Goal: Task Accomplishment & Management: Manage account settings

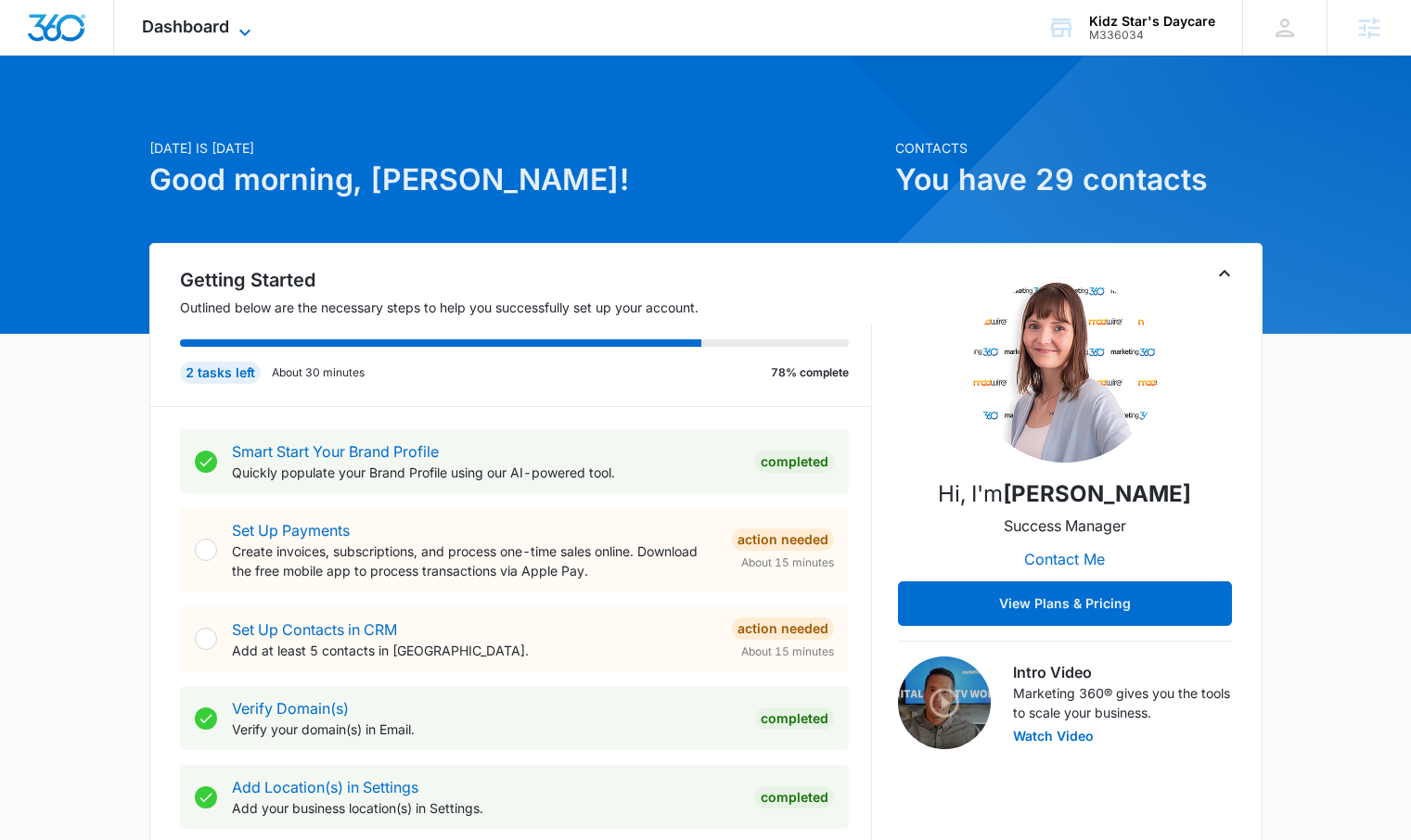
click at [215, 20] on span "Dashboard" at bounding box center [185, 27] width 87 height 20
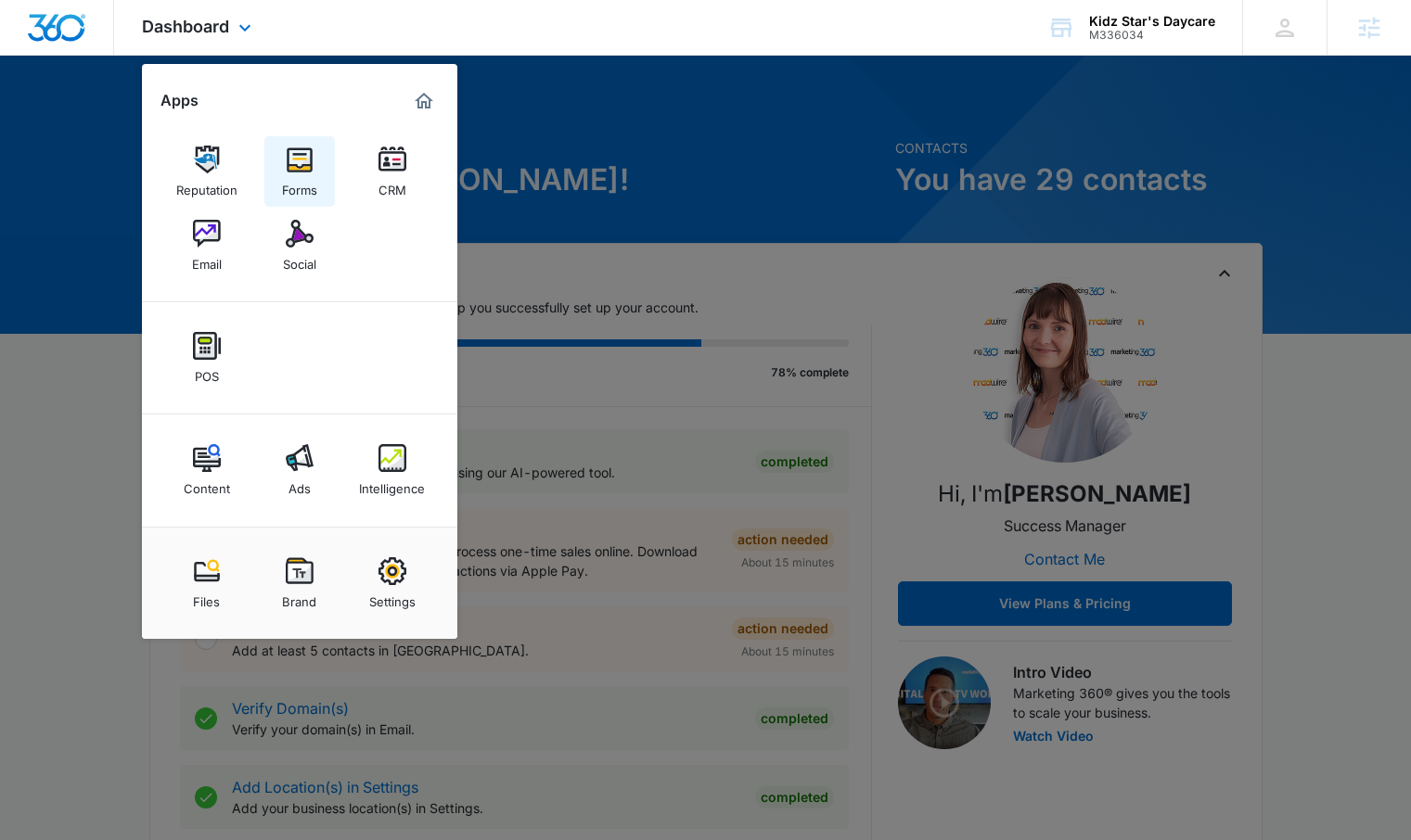
click at [296, 177] on div "Forms" at bounding box center [300, 185] width 35 height 24
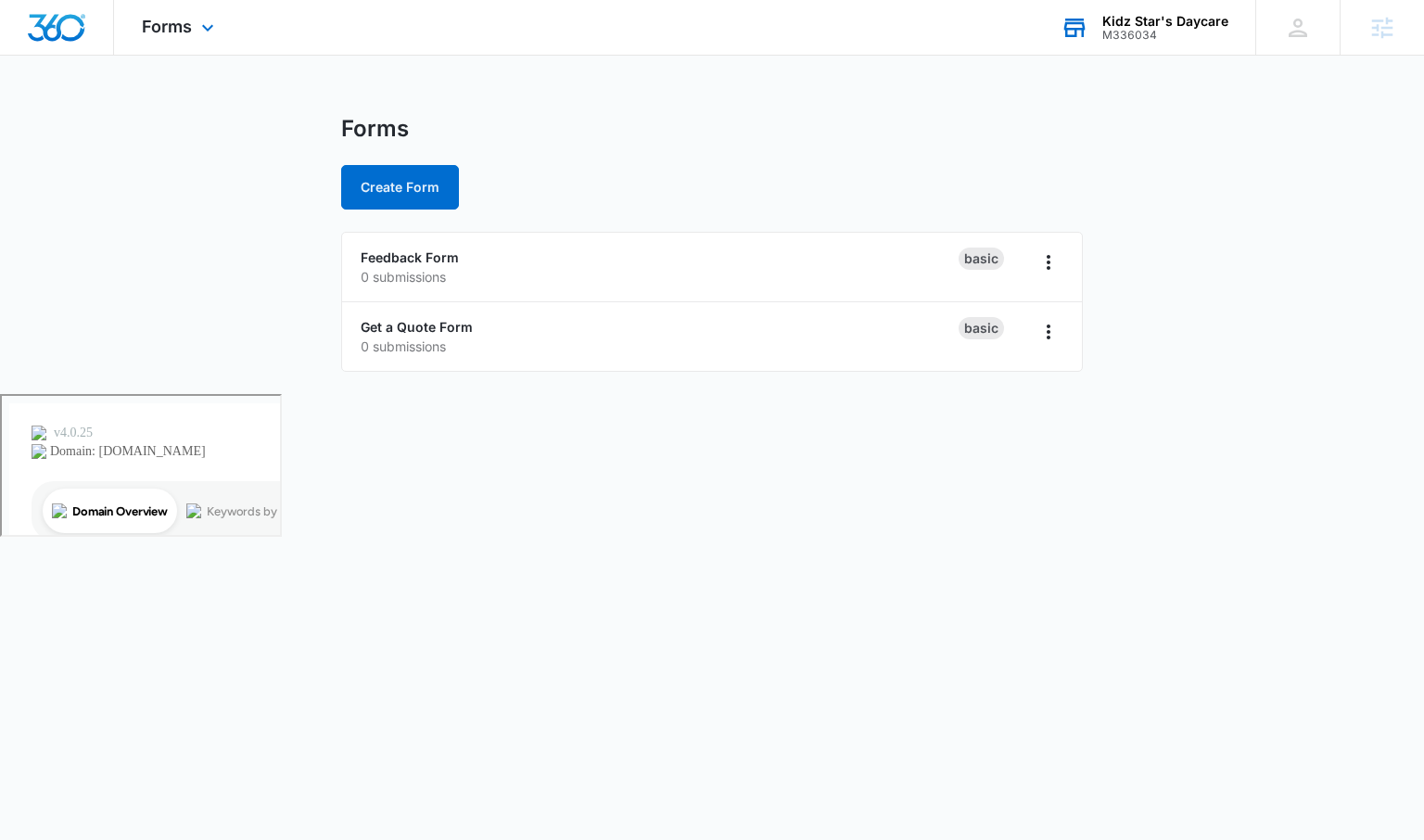
click at [1154, 26] on div "Kidz Star's Daycare" at bounding box center [1165, 21] width 126 height 15
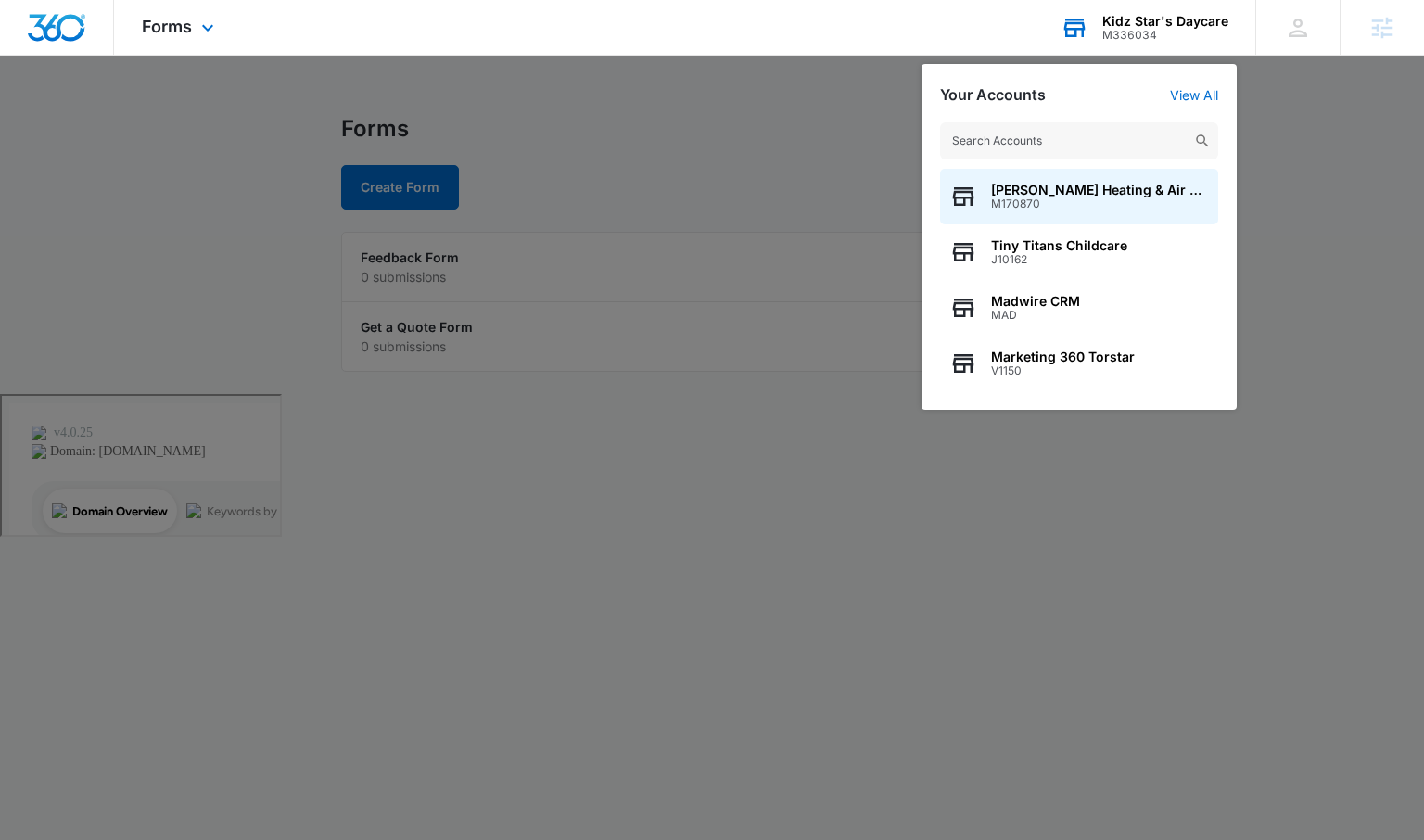
click at [1026, 128] on input "text" at bounding box center [1078, 141] width 278 height 37
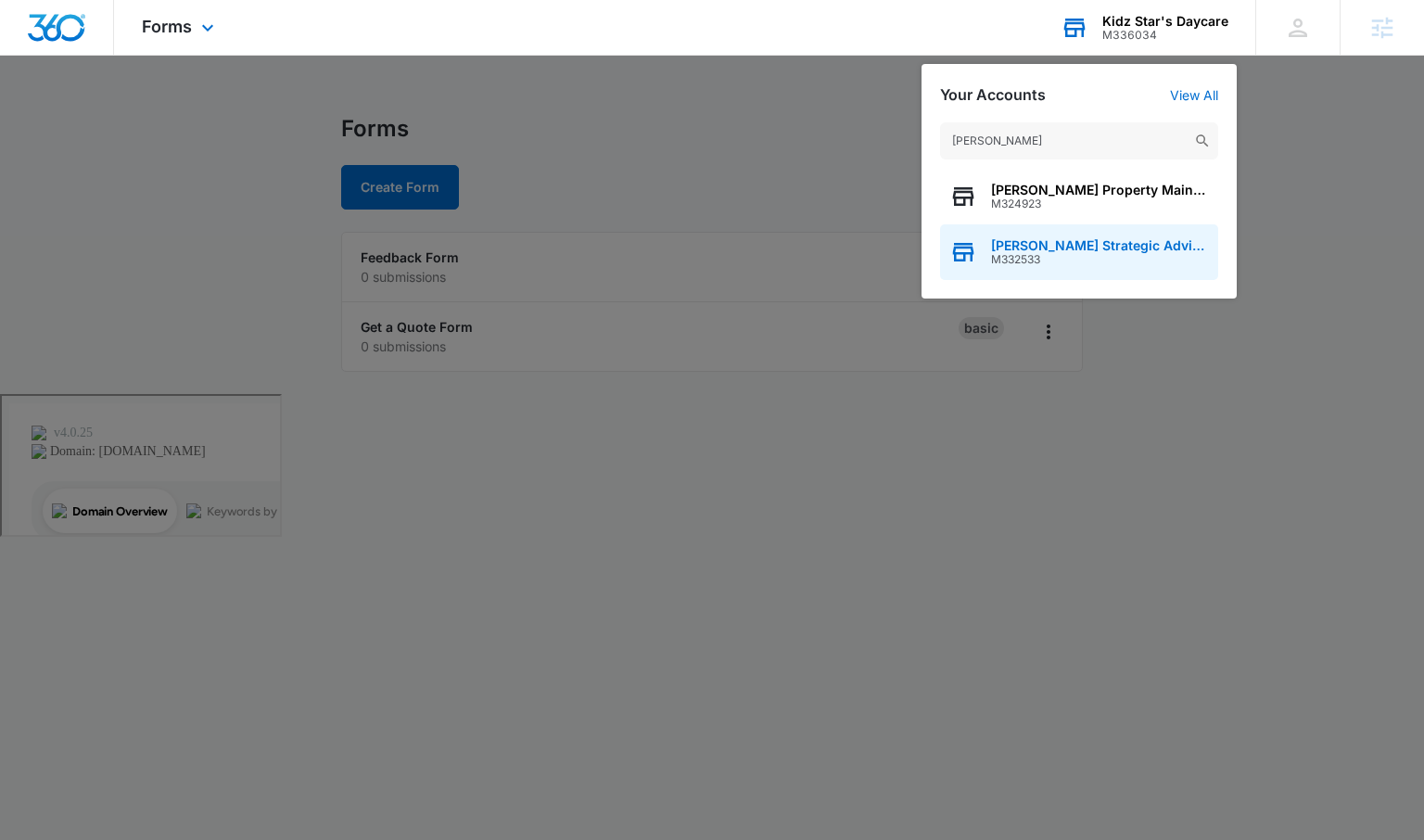
type input "[PERSON_NAME]"
click at [1058, 245] on span "[PERSON_NAME] Strategic Advisors" at bounding box center [1099, 245] width 218 height 15
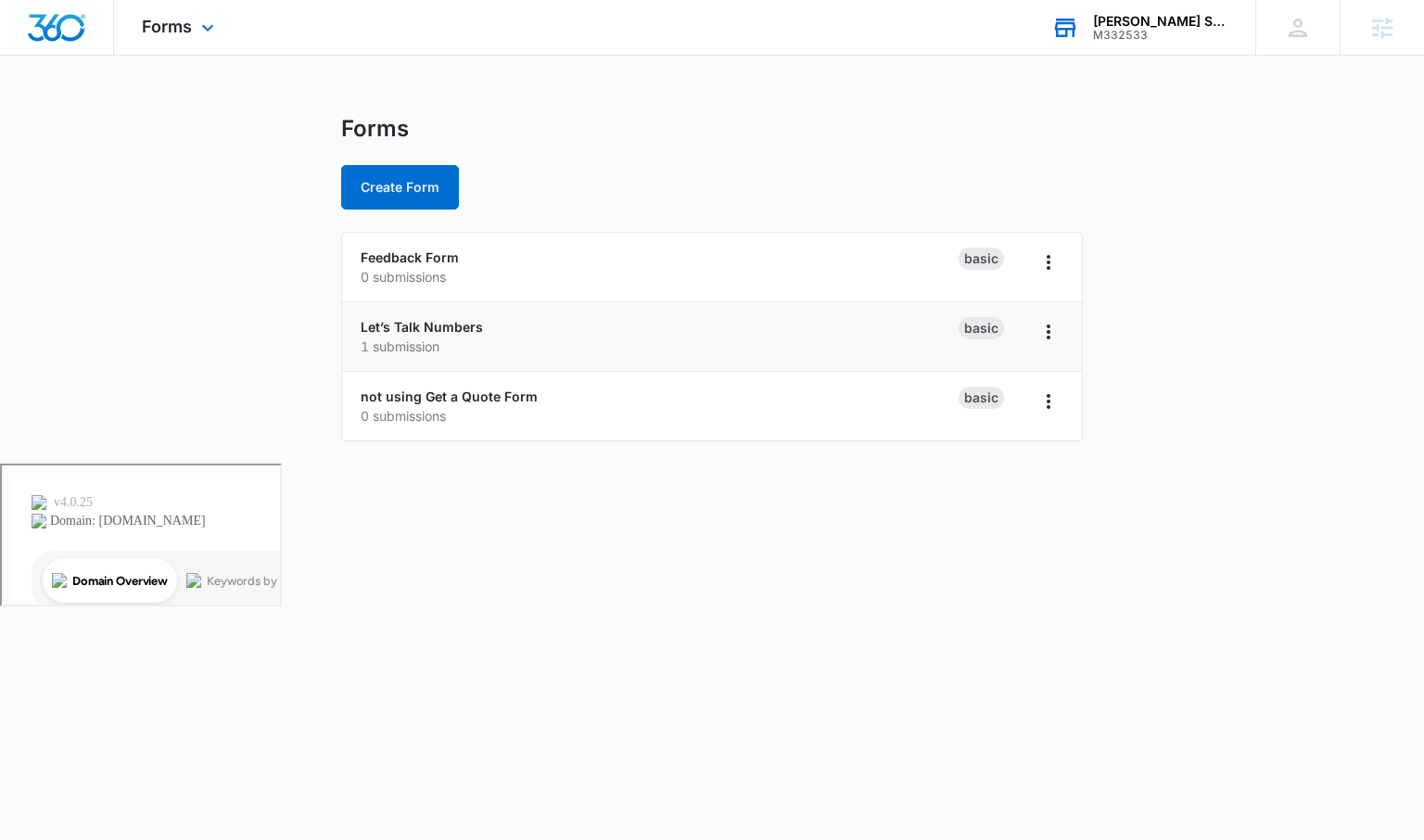
click at [480, 344] on p "1 submission" at bounding box center [659, 347] width 598 height 20
click at [469, 333] on link "Let’s Talk Numbers" at bounding box center [421, 327] width 122 height 16
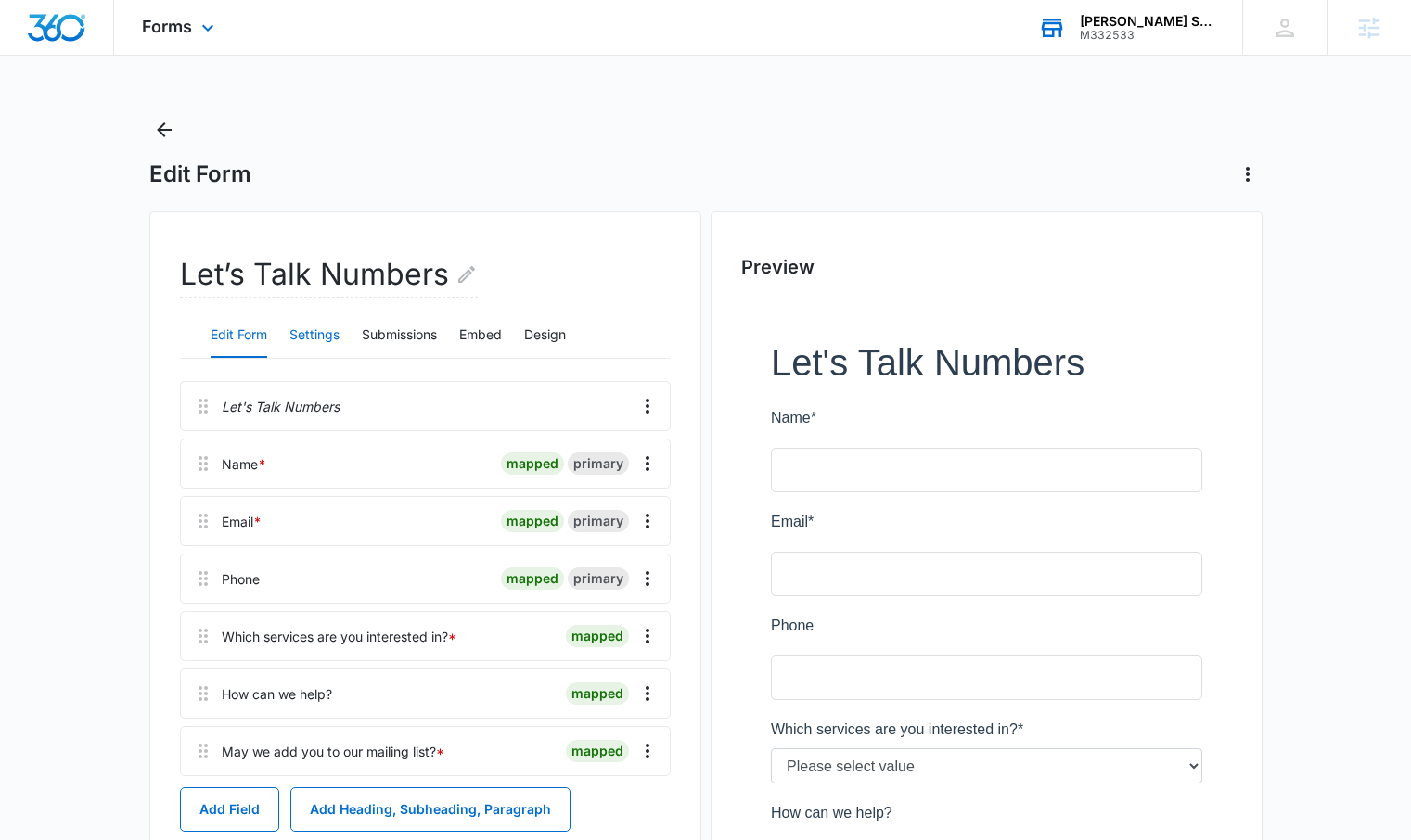
click at [319, 338] on button "Settings" at bounding box center [314, 335] width 50 height 44
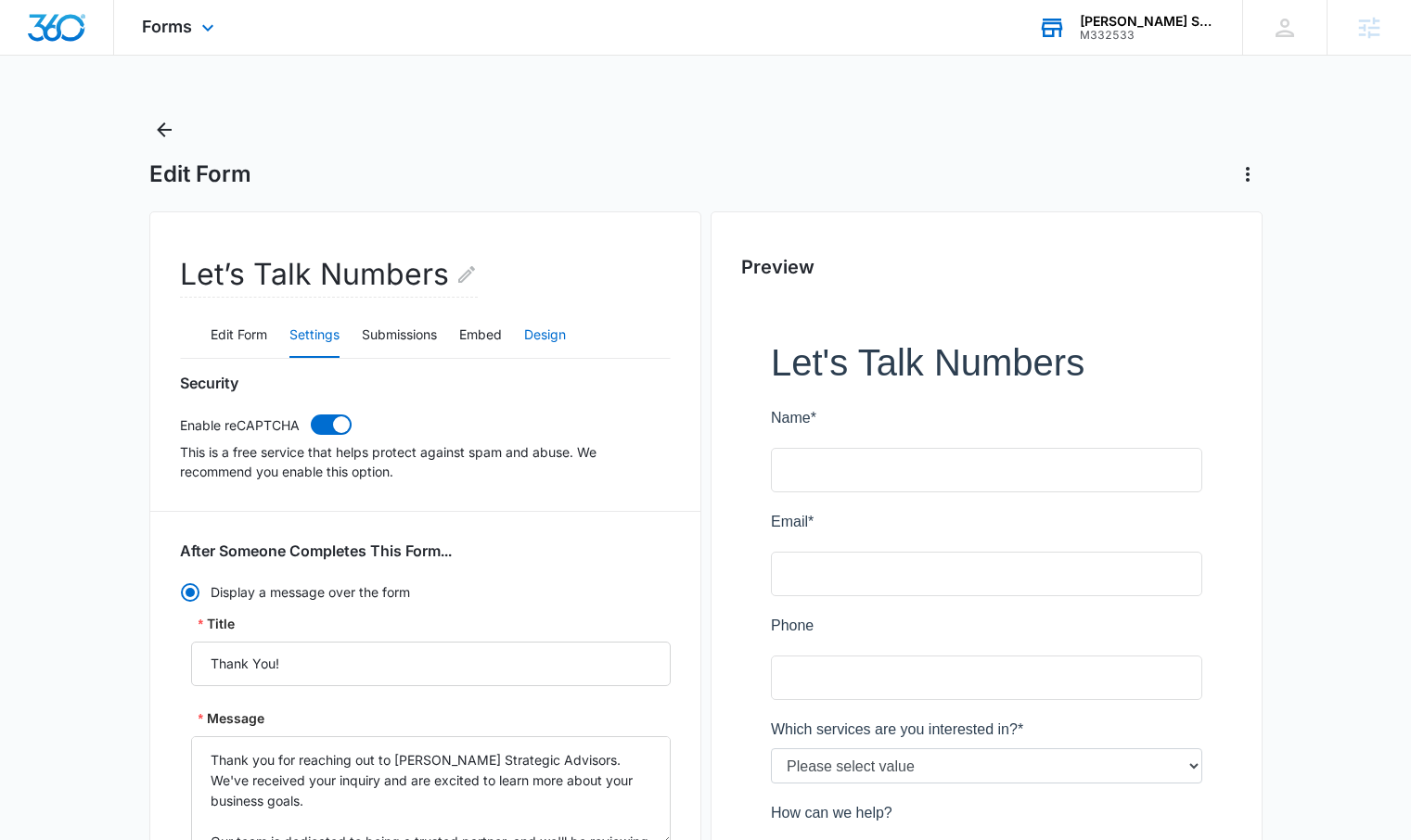
click at [556, 333] on button "Design" at bounding box center [545, 335] width 41 height 44
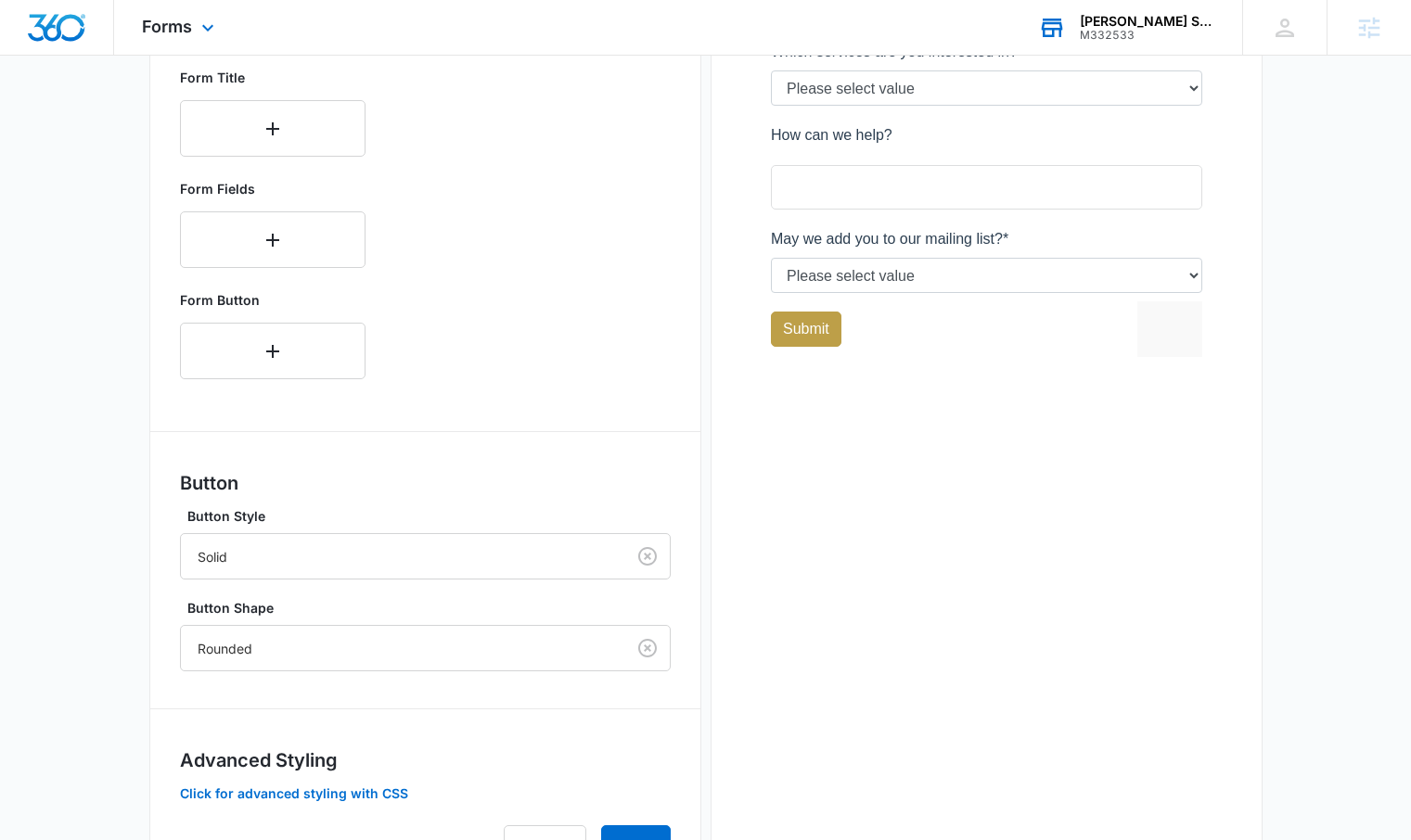
scroll to position [748, 0]
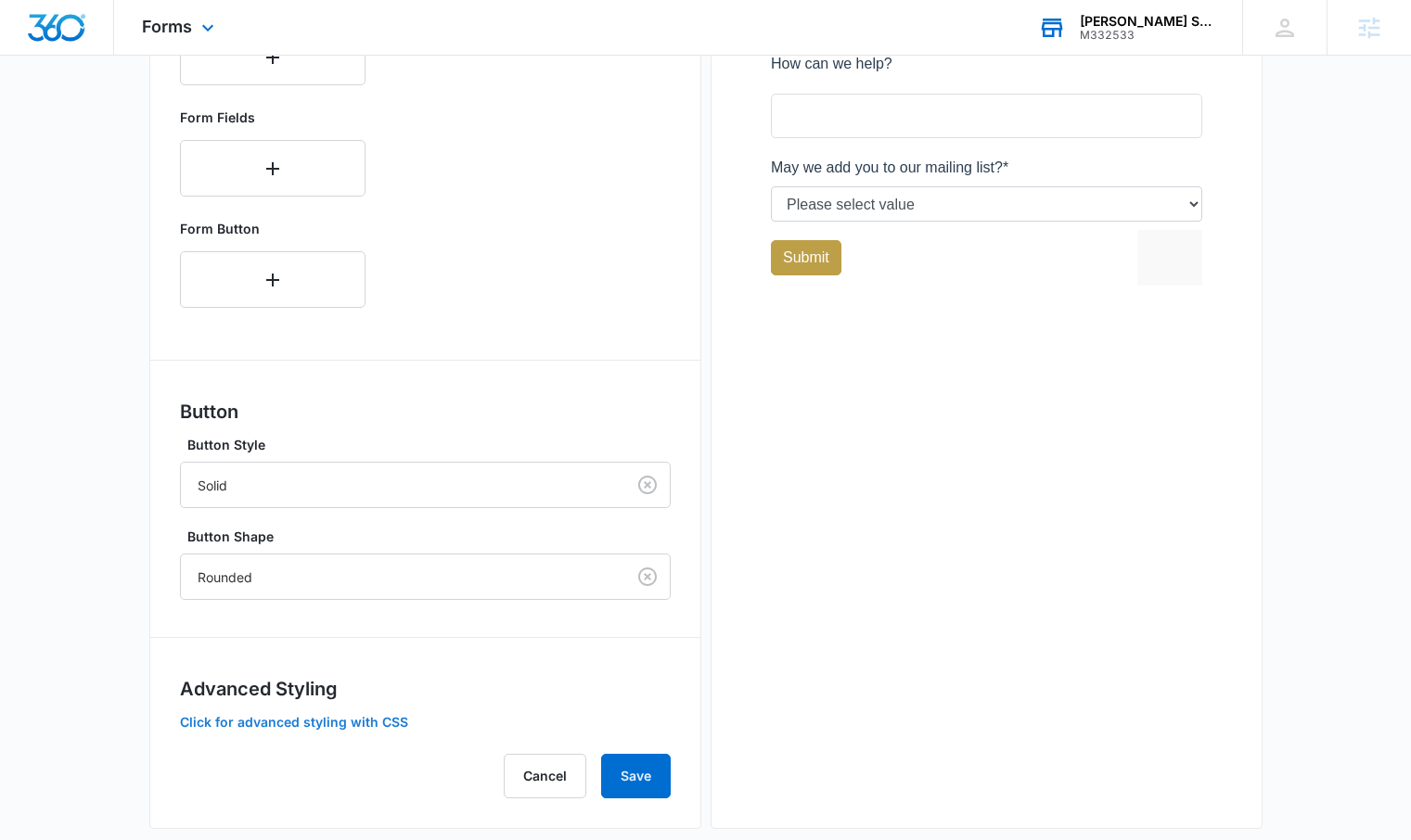
click at [261, 722] on button "Click for advanced styling with CSS" at bounding box center [295, 722] width 229 height 13
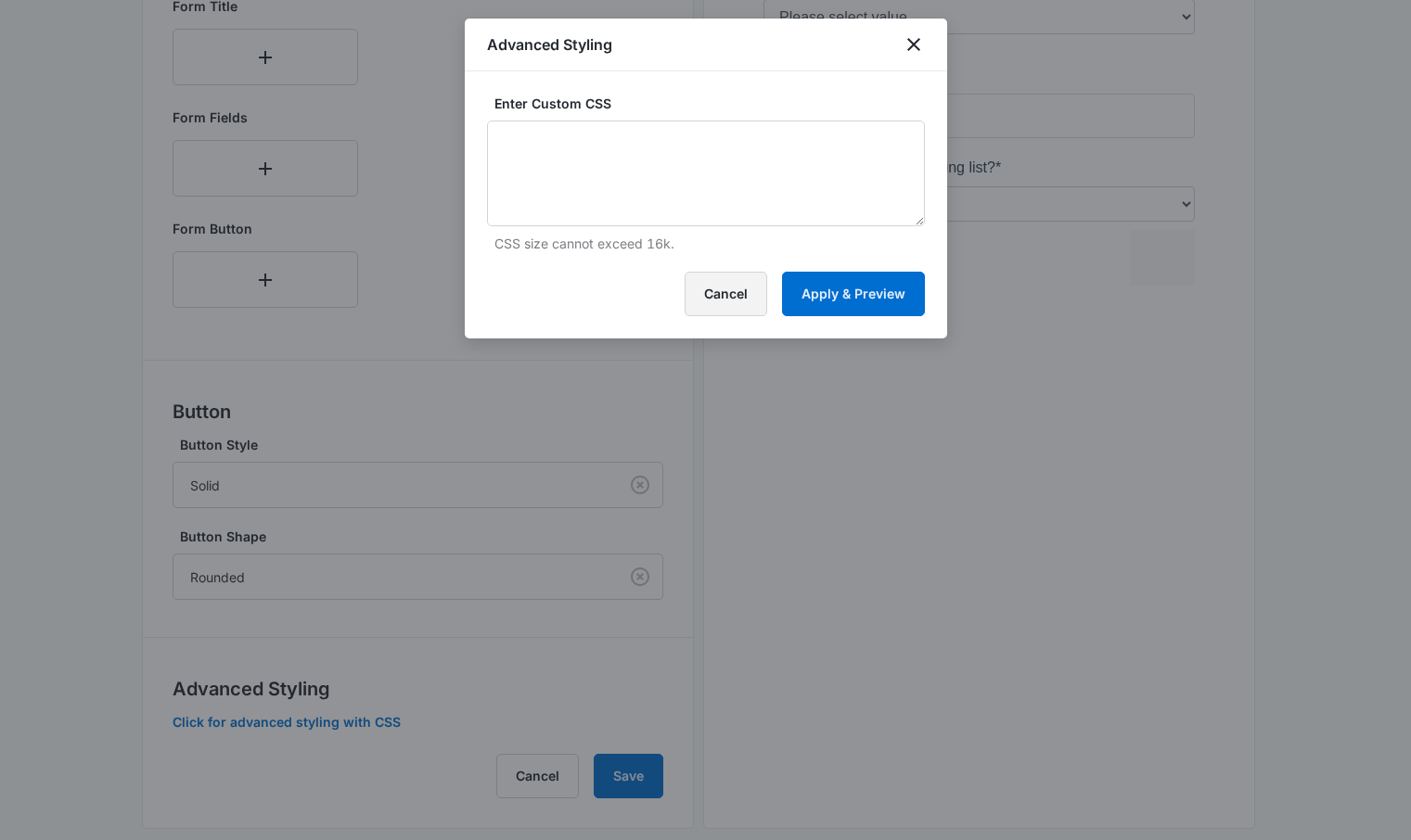
click at [744, 287] on button "Cancel" at bounding box center [726, 293] width 83 height 44
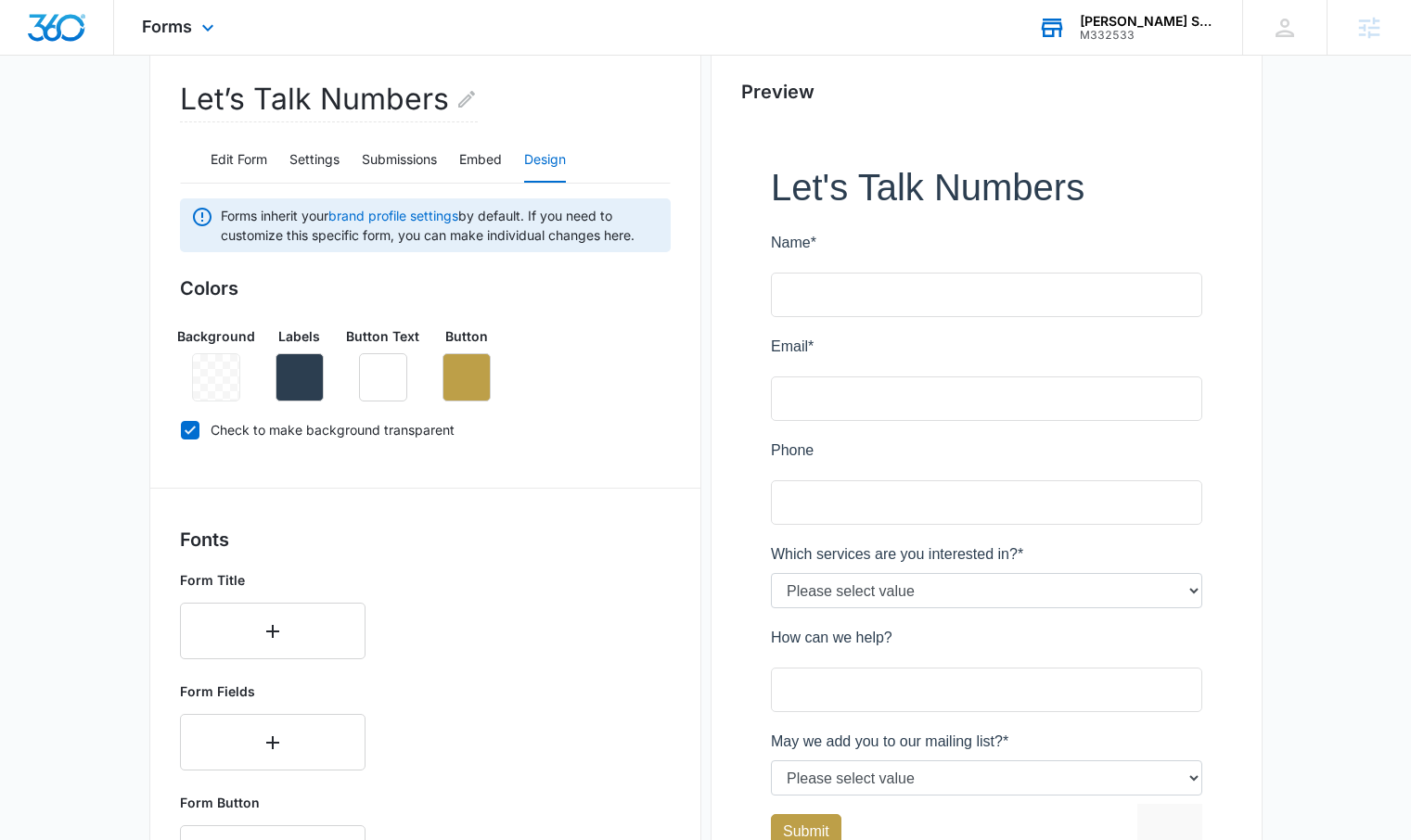
scroll to position [69, 0]
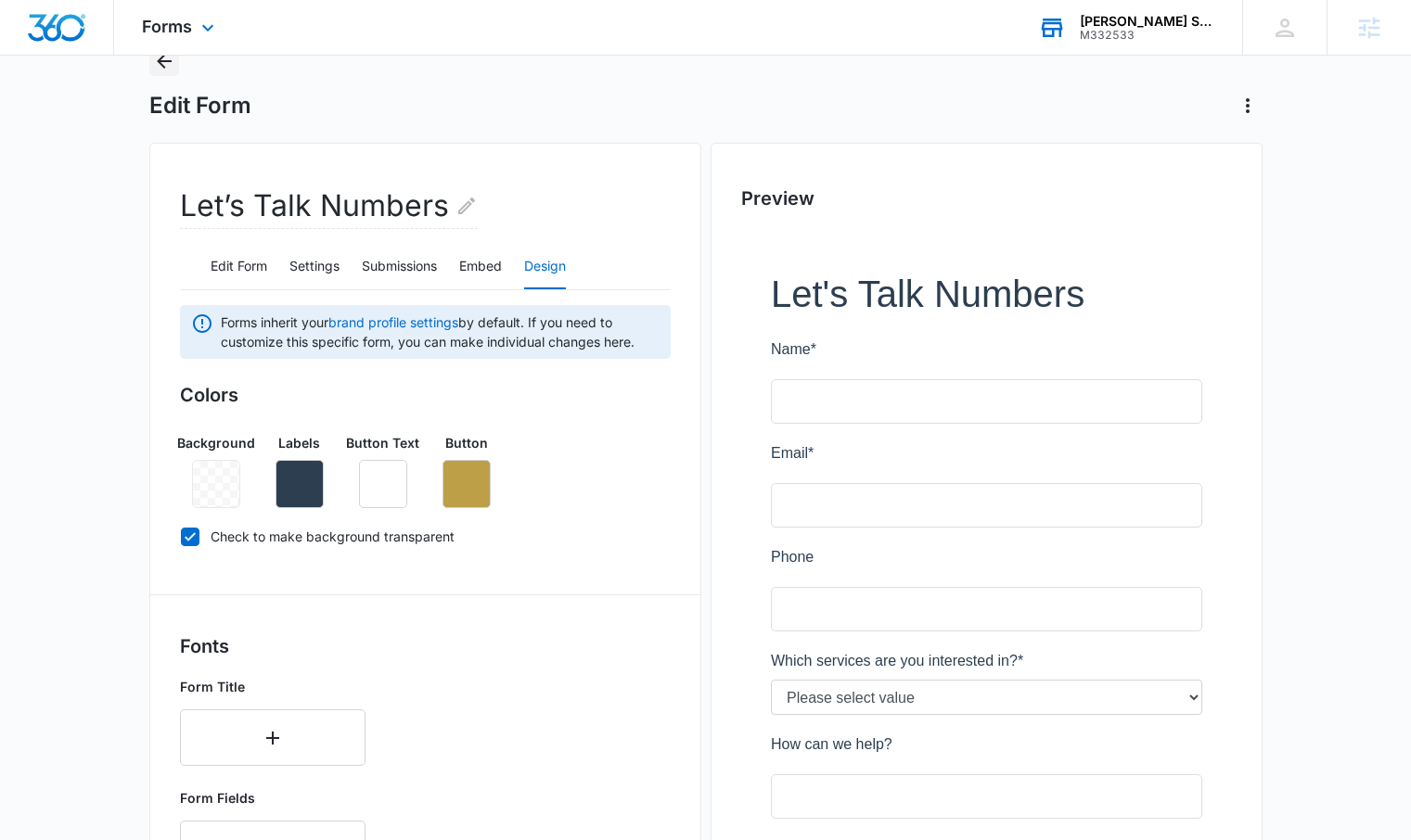
click at [171, 65] on icon "Back" at bounding box center [164, 61] width 23 height 23
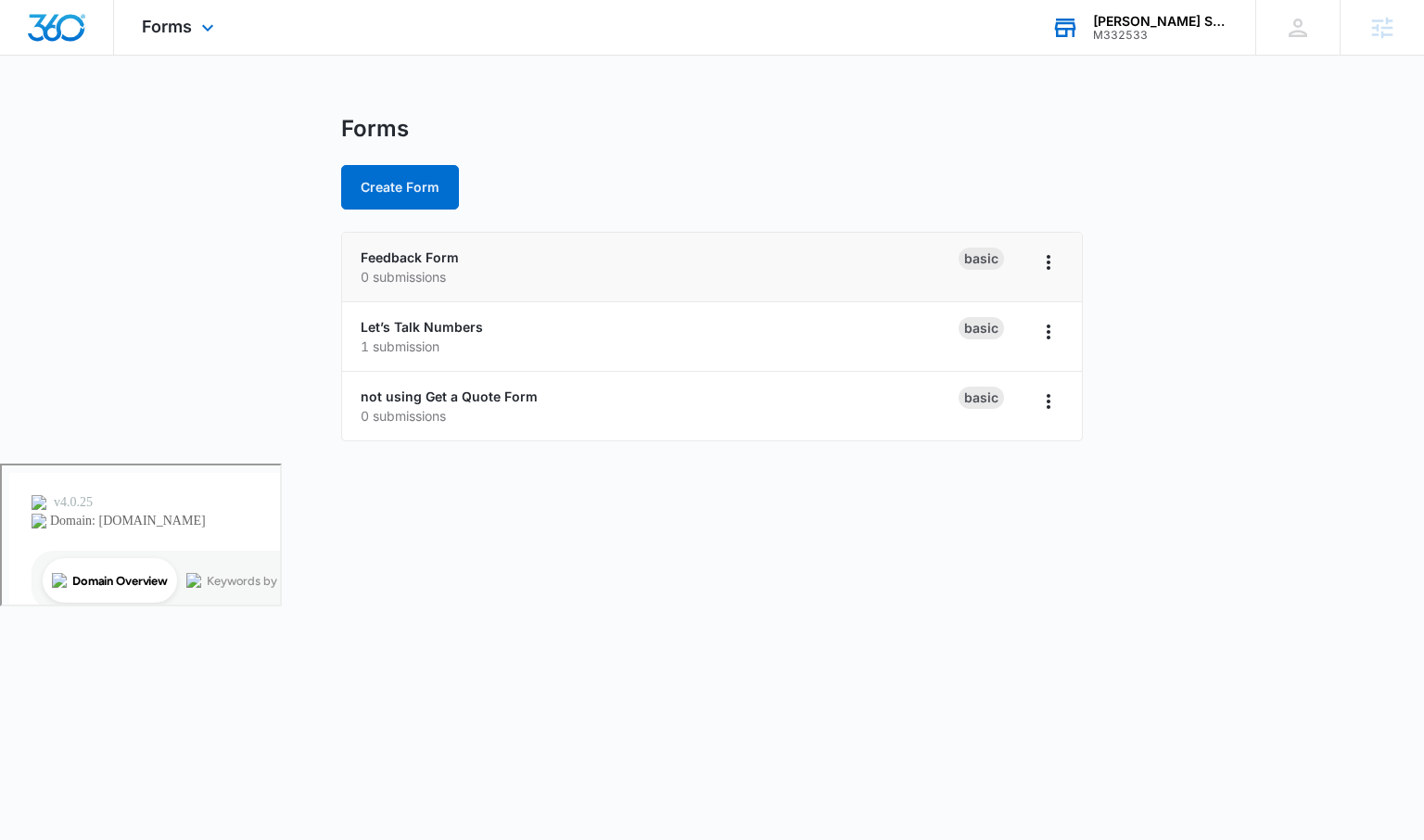
click at [425, 267] on p "0 submissions" at bounding box center [659, 277] width 598 height 20
click at [481, 268] on p "0 submissions" at bounding box center [659, 277] width 598 height 20
drag, startPoint x: 1057, startPoint y: 259, endPoint x: 1066, endPoint y: 266, distance: 11.4
click at [1065, 265] on li "Feedback Form 0 submissions Basic" at bounding box center [711, 267] width 740 height 70
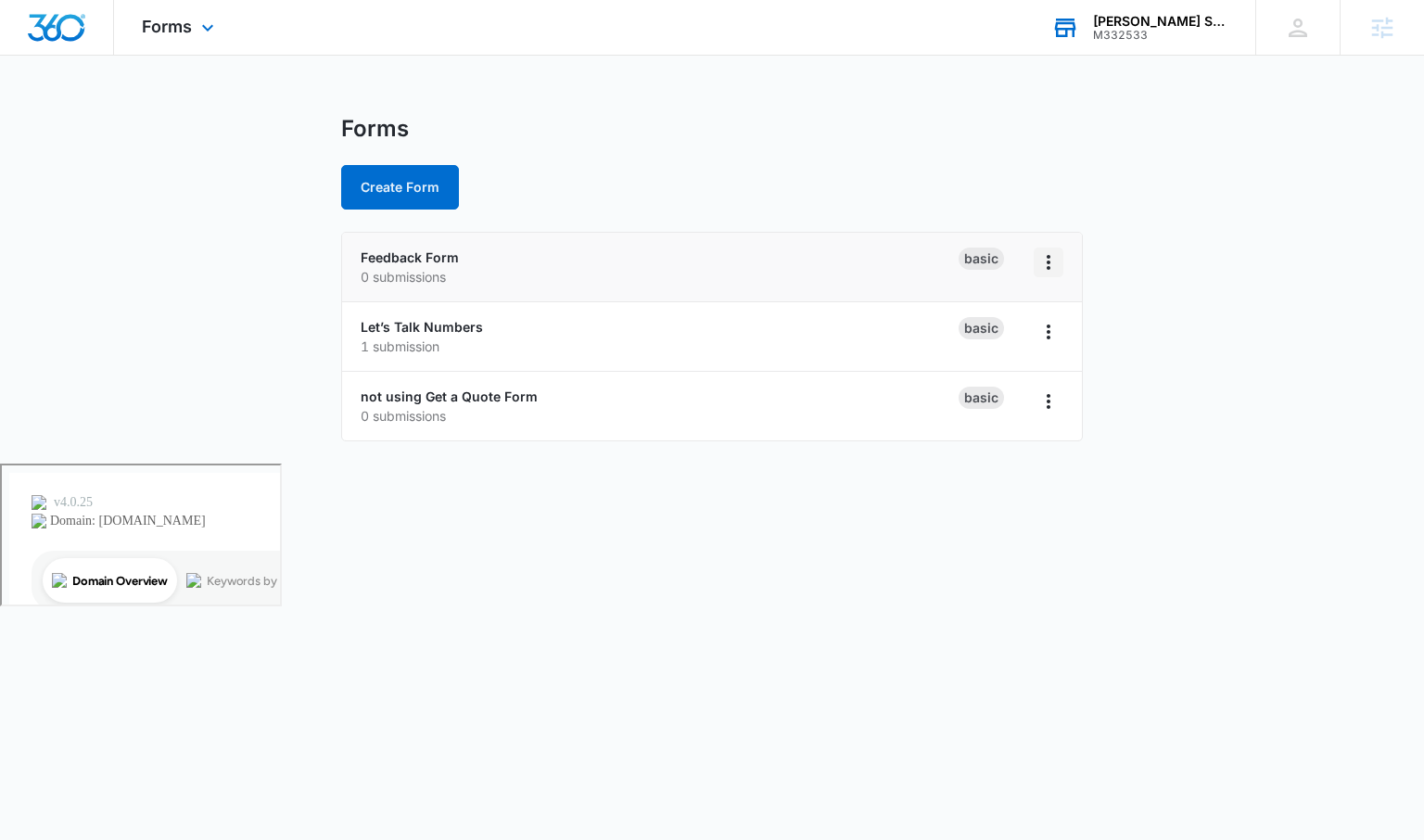
click at [1056, 262] on icon "Overflow Menu" at bounding box center [1048, 262] width 23 height 23
click at [427, 250] on link "Feedback Form" at bounding box center [410, 257] width 98 height 16
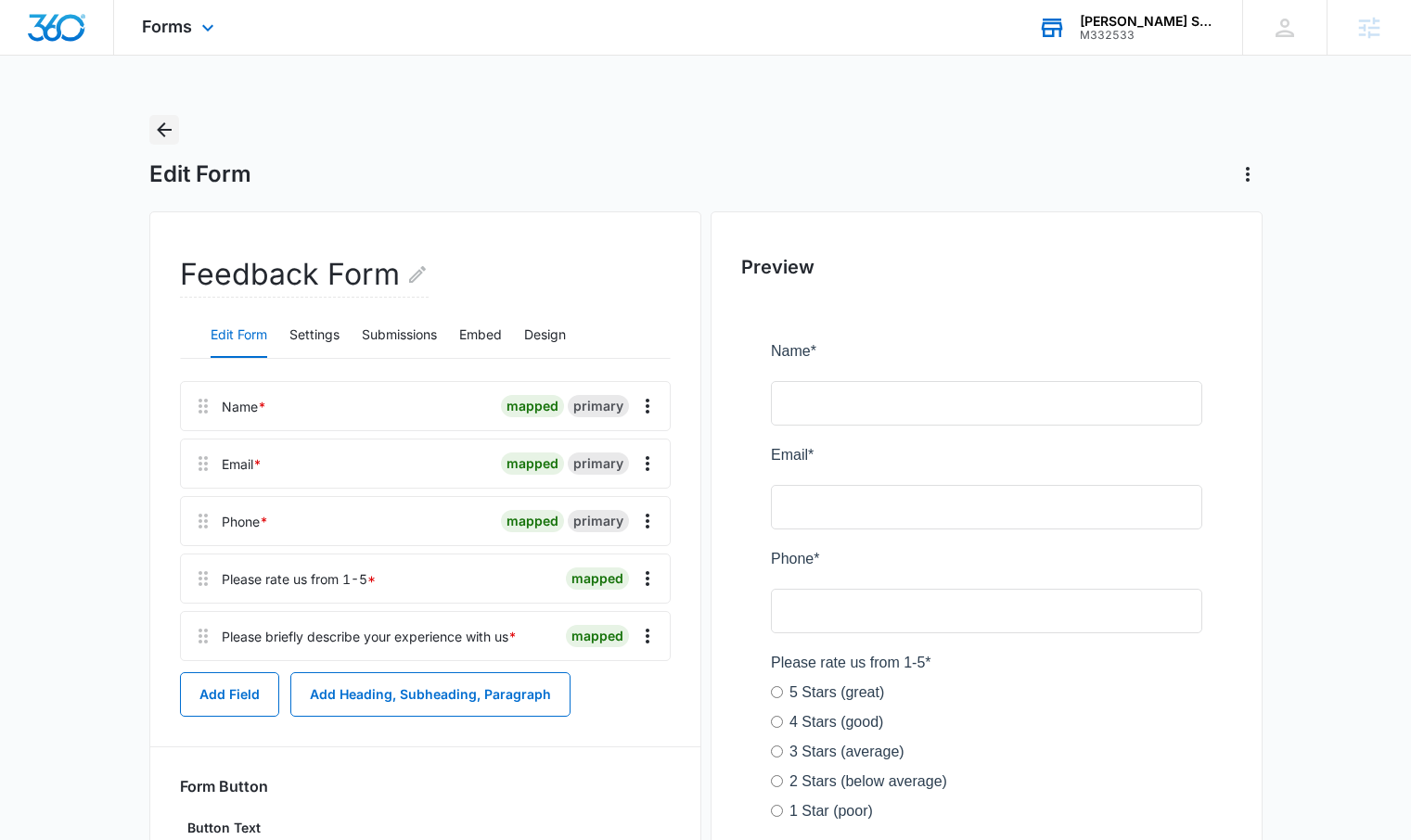
click at [163, 131] on icon "Back" at bounding box center [164, 129] width 23 height 23
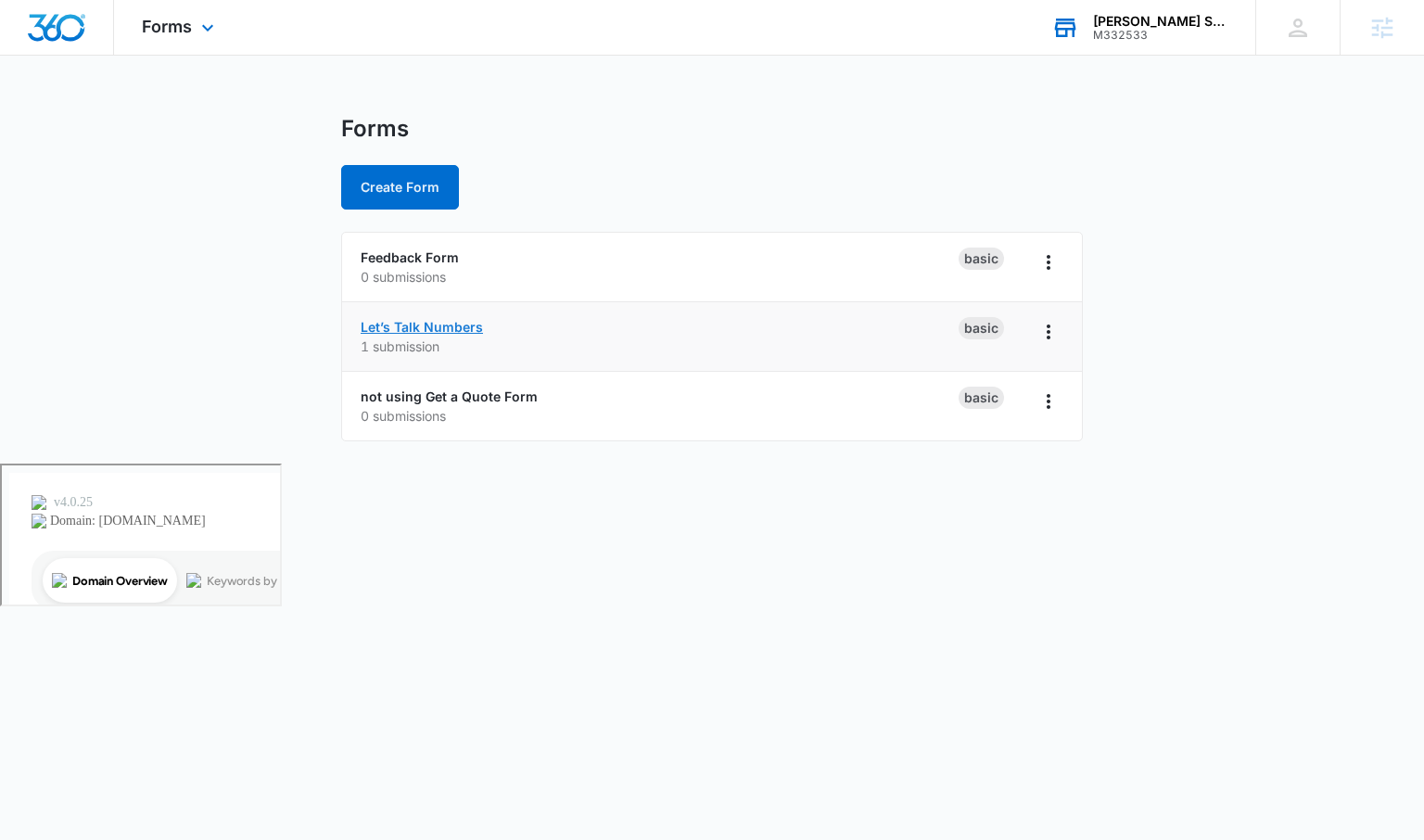
click at [392, 331] on link "Let’s Talk Numbers" at bounding box center [421, 327] width 122 height 16
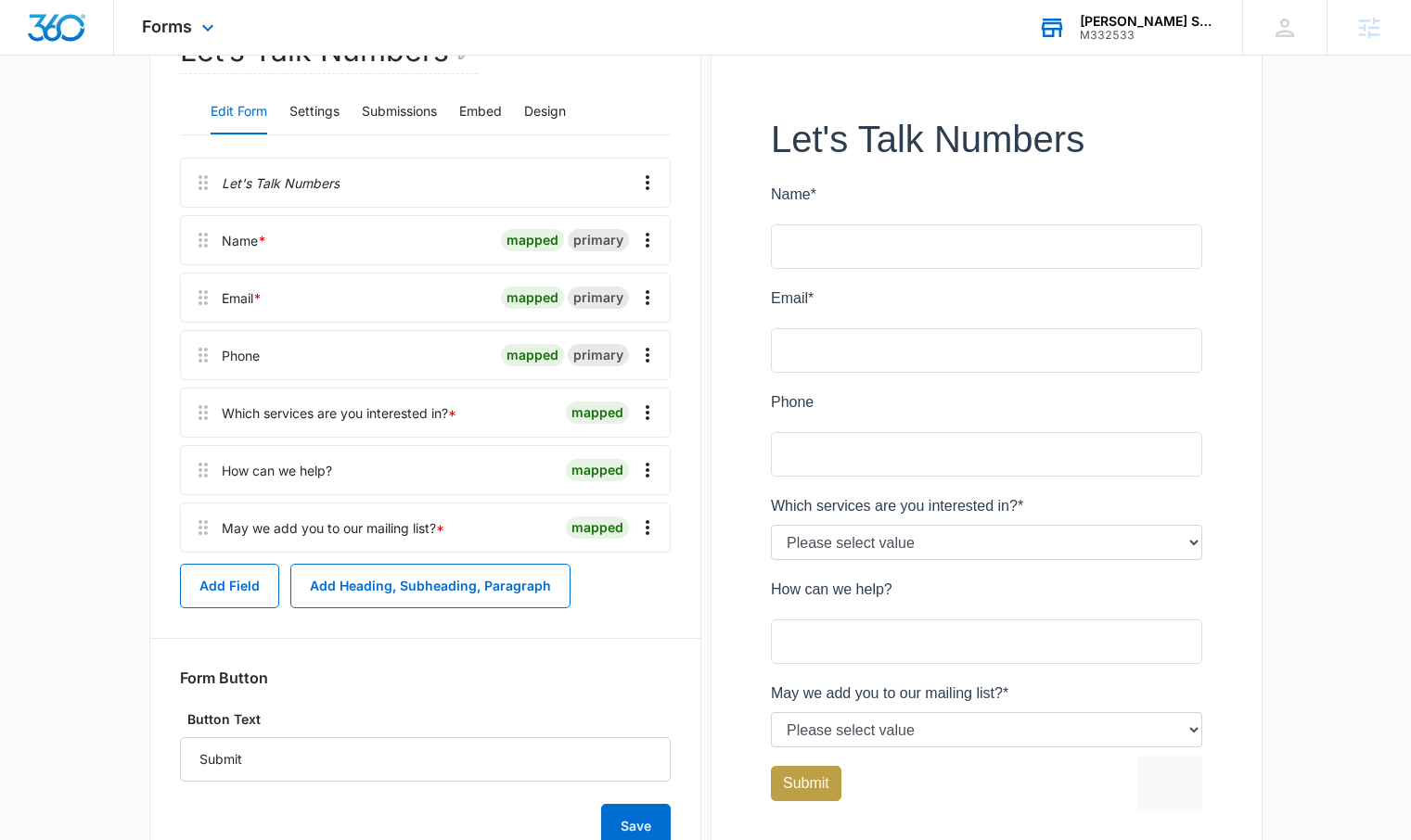
scroll to position [139, 0]
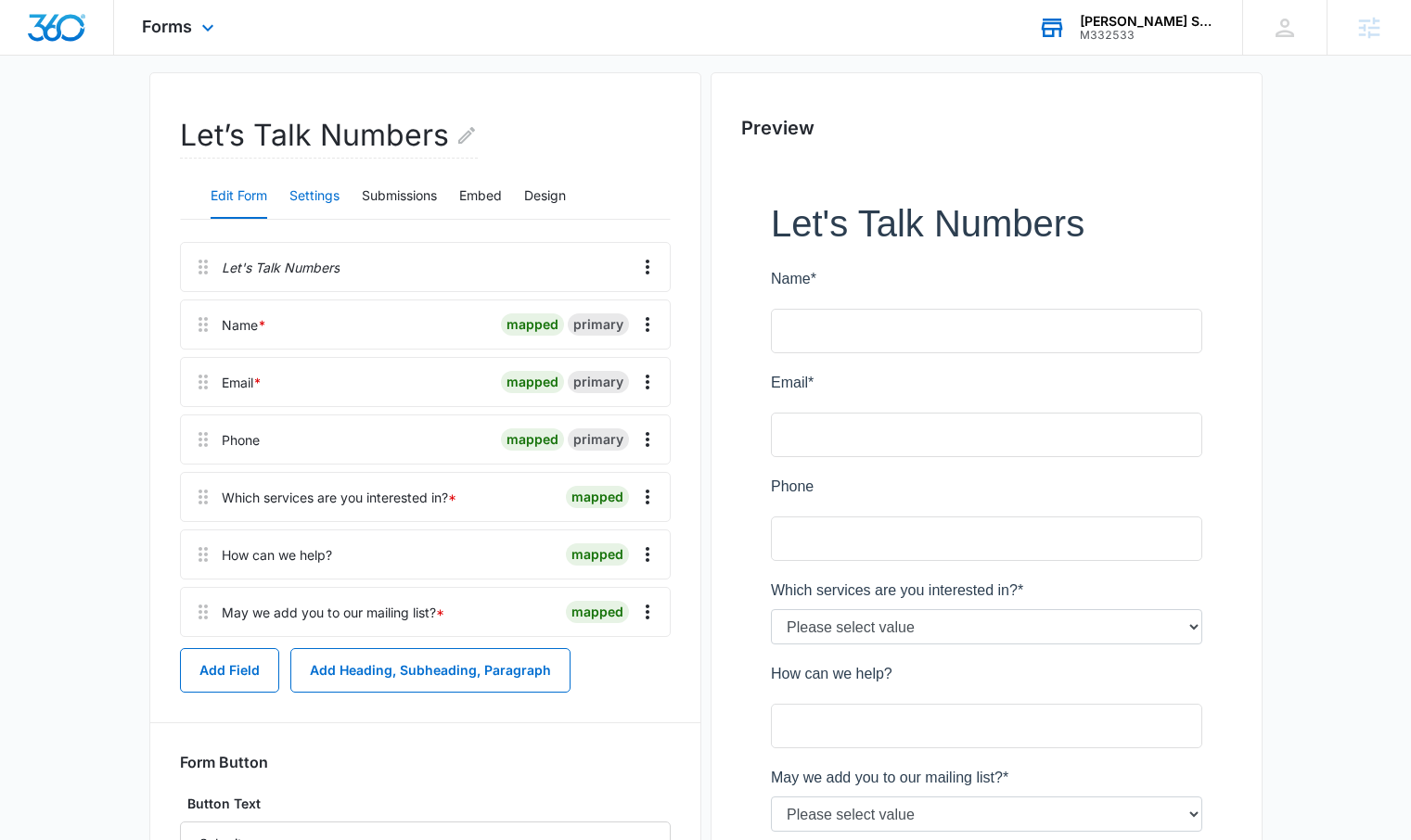
click at [310, 193] on button "Settings" at bounding box center [314, 196] width 50 height 44
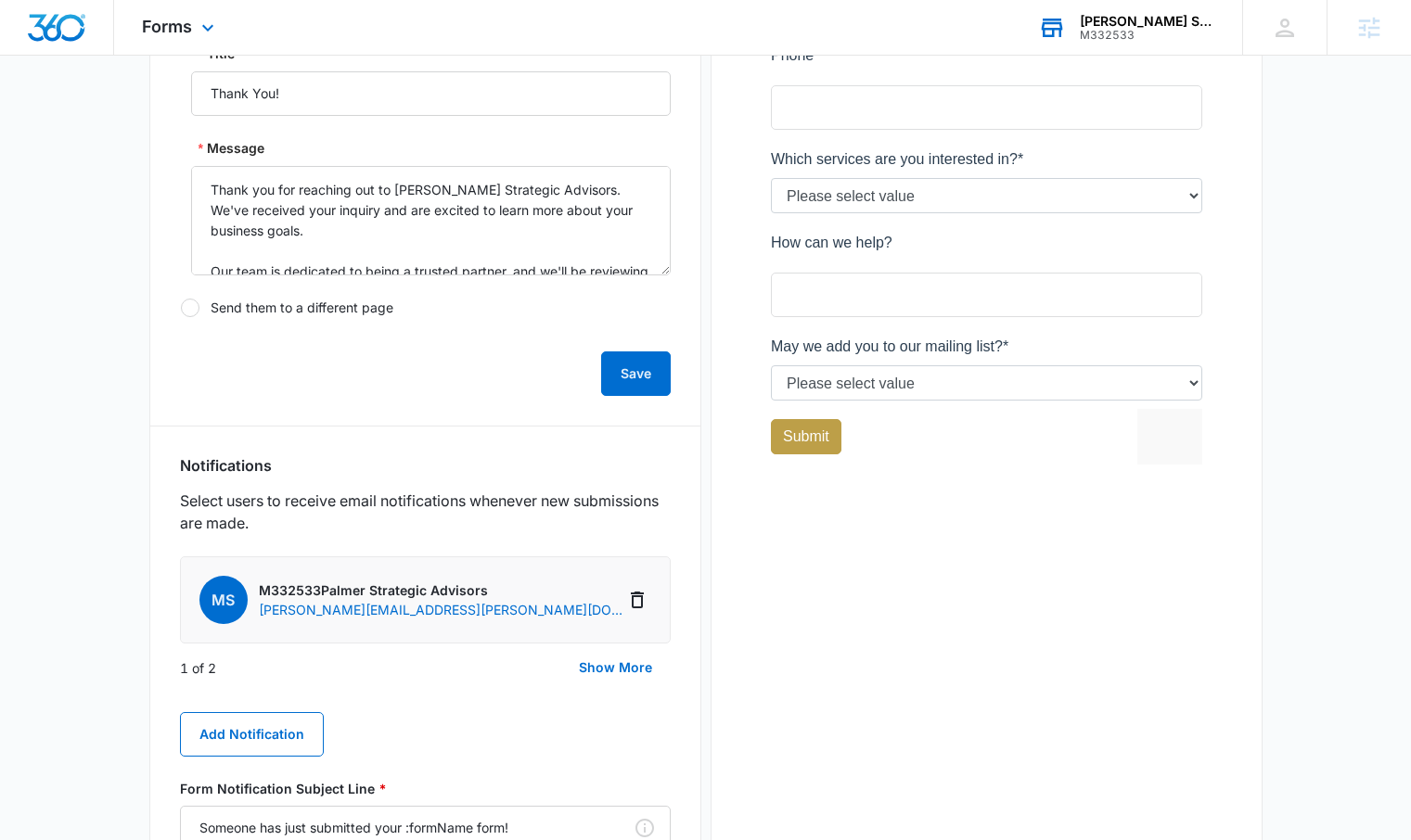
scroll to position [93, 0]
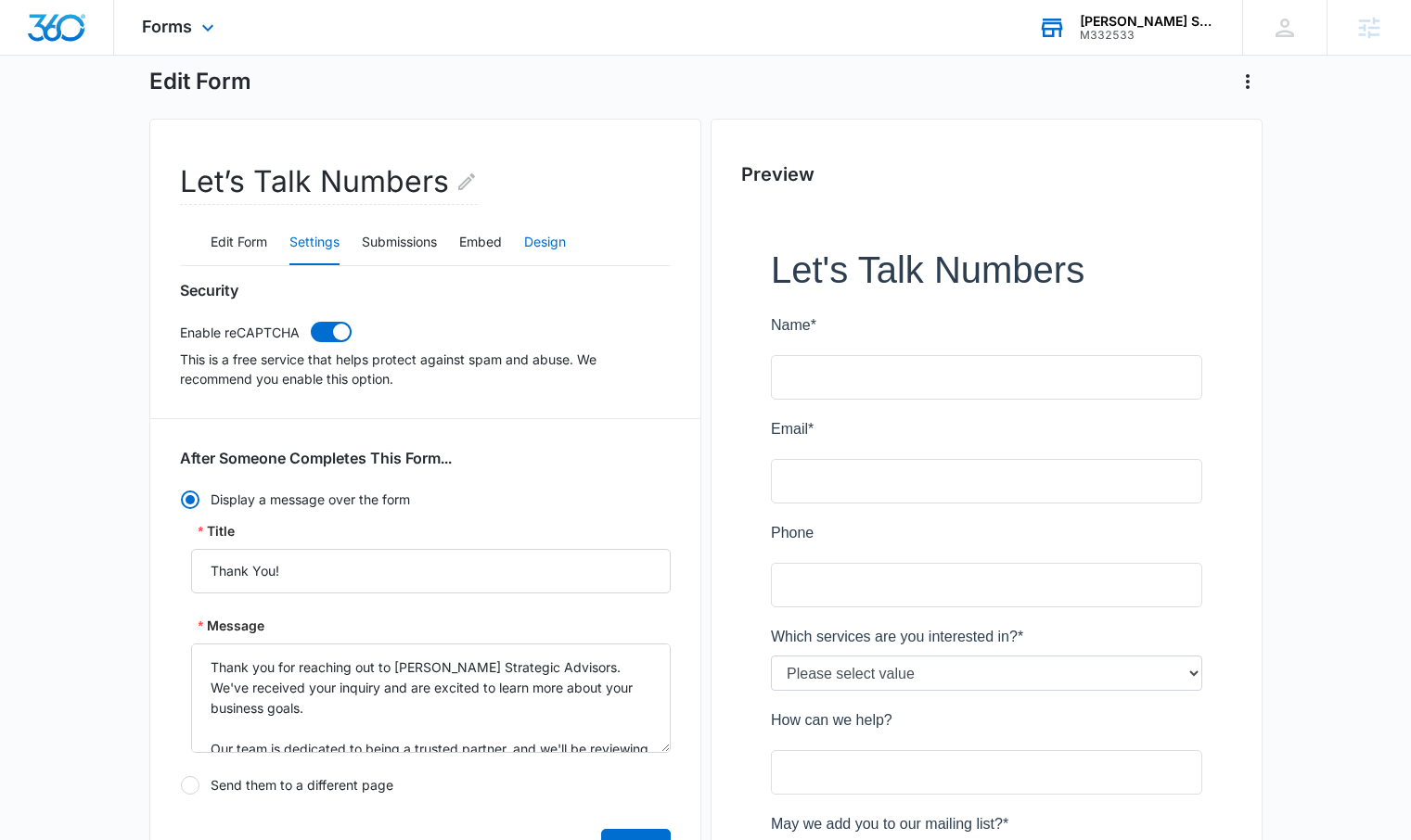
click at [564, 247] on button "Design" at bounding box center [545, 242] width 41 height 44
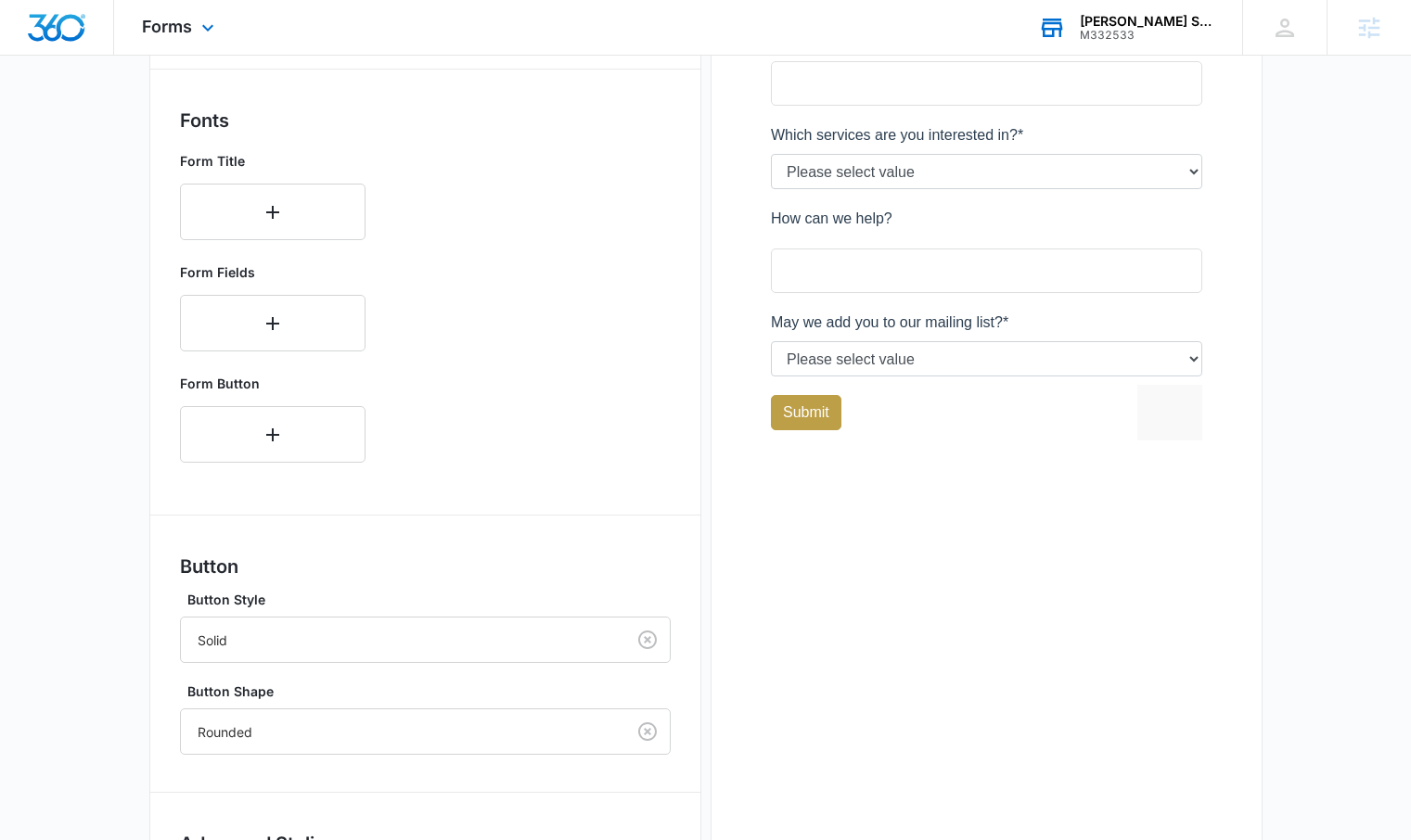
scroll to position [775, 0]
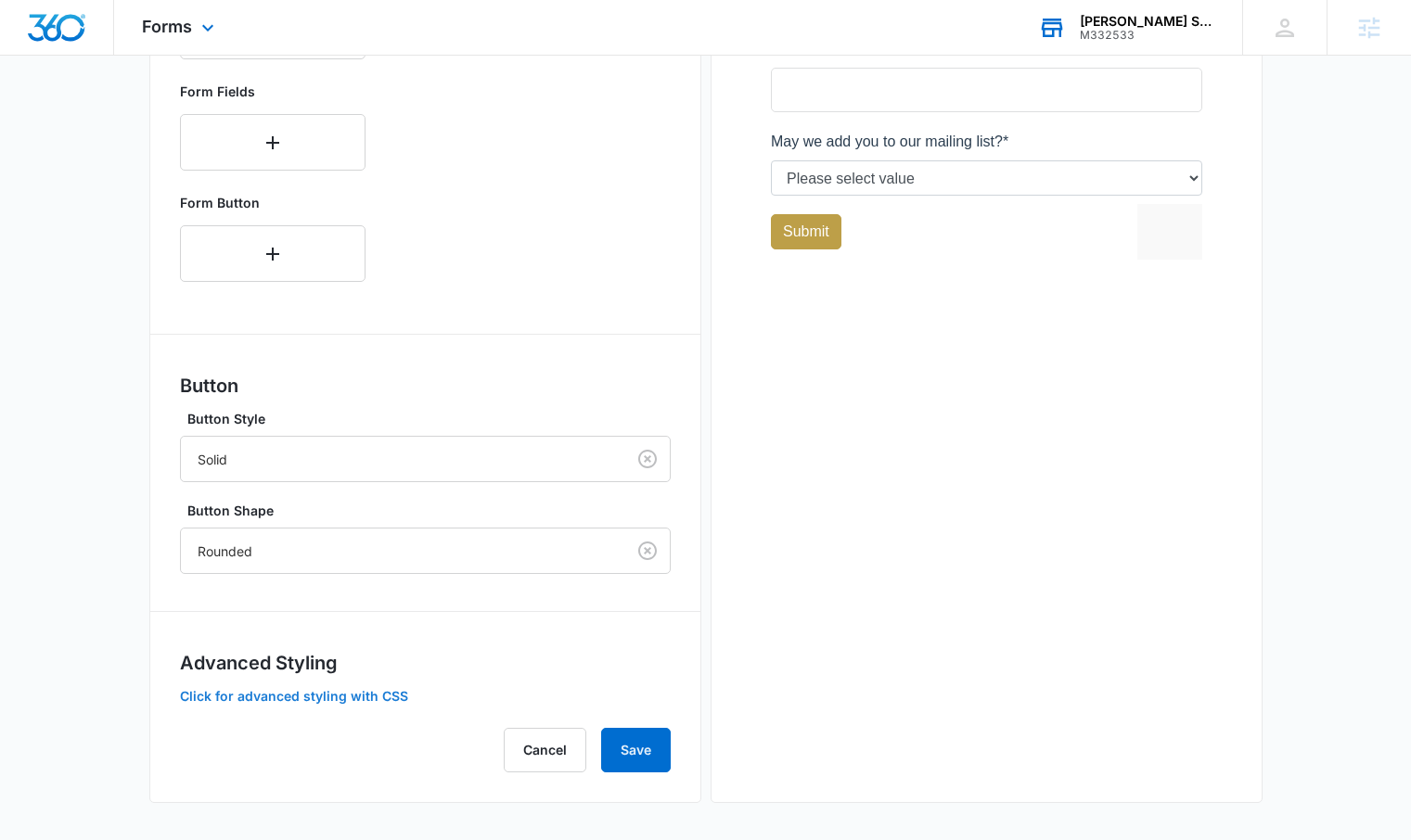
click at [276, 698] on button "Click for advanced styling with CSS" at bounding box center [295, 695] width 229 height 13
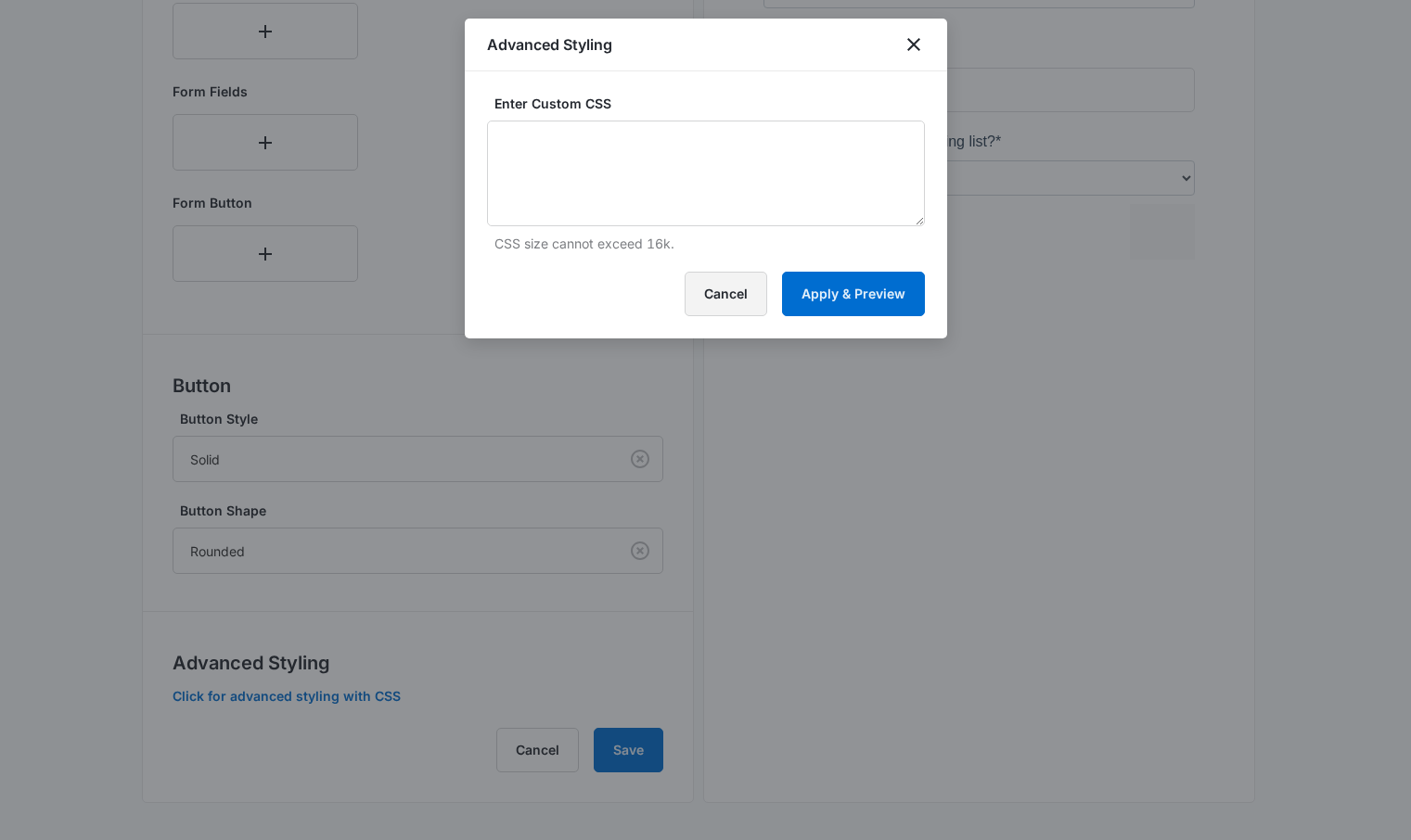
click at [710, 302] on button "Cancel" at bounding box center [726, 293] width 83 height 44
